Goal: Task Accomplishment & Management: Use online tool/utility

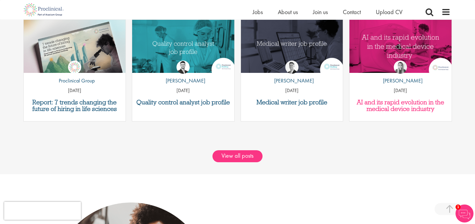
scroll to position [712, 0]
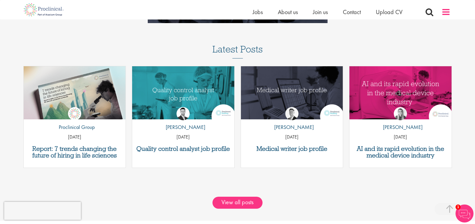
click at [446, 13] on span at bounding box center [445, 11] width 9 height 9
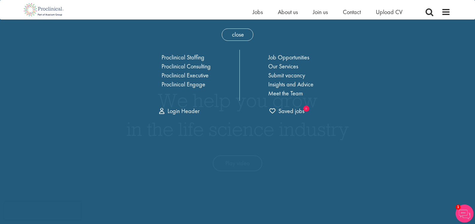
scroll to position [0, 0]
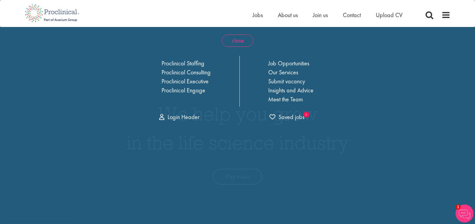
click at [237, 43] on span "close" at bounding box center [237, 40] width 31 height 12
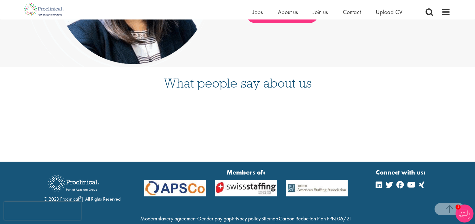
scroll to position [1569, 0]
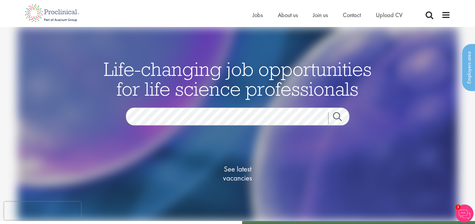
click at [339, 116] on link "Search" at bounding box center [341, 118] width 26 height 12
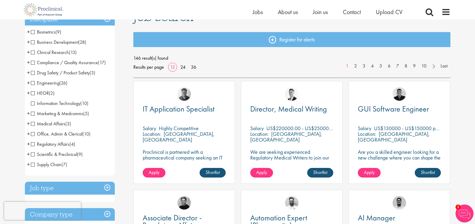
scroll to position [54, 0]
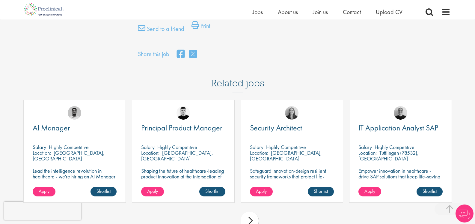
scroll to position [523, 0]
